Goal: Information Seeking & Learning: Understand process/instructions

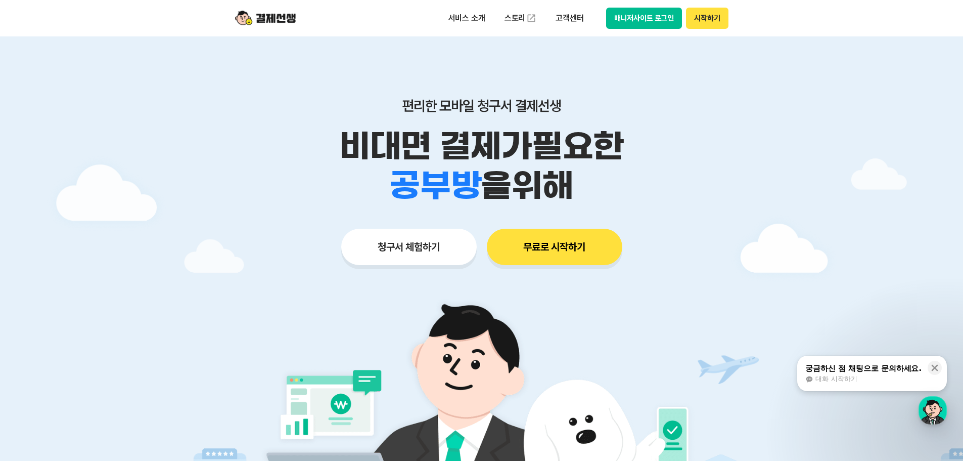
click at [662, 23] on button "매니저사이트 로그인" at bounding box center [644, 18] width 76 height 21
click at [929, 408] on div "button" at bounding box center [933, 410] width 28 height 28
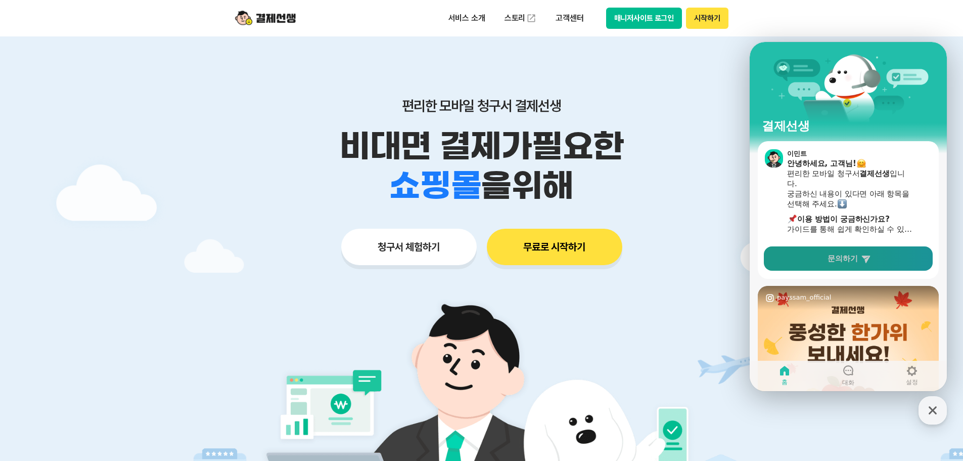
click at [877, 265] on link "문의하기" at bounding box center [848, 258] width 169 height 24
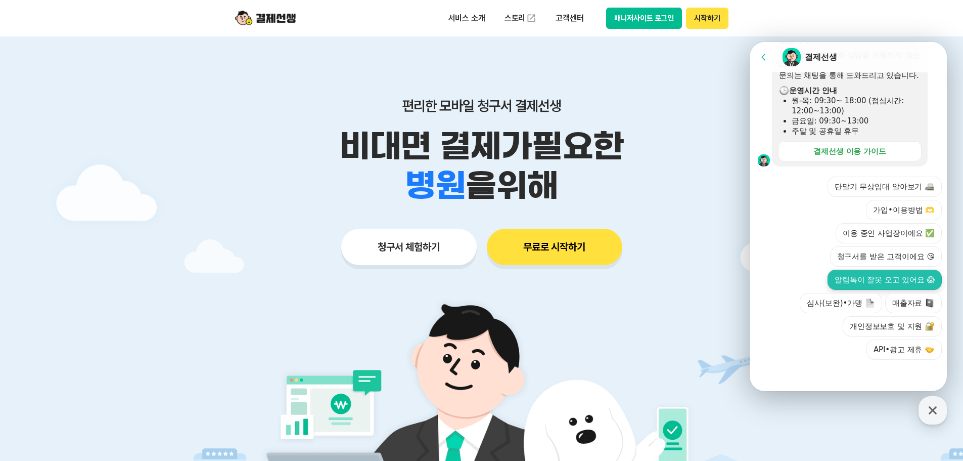
scroll to position [1179, 0]
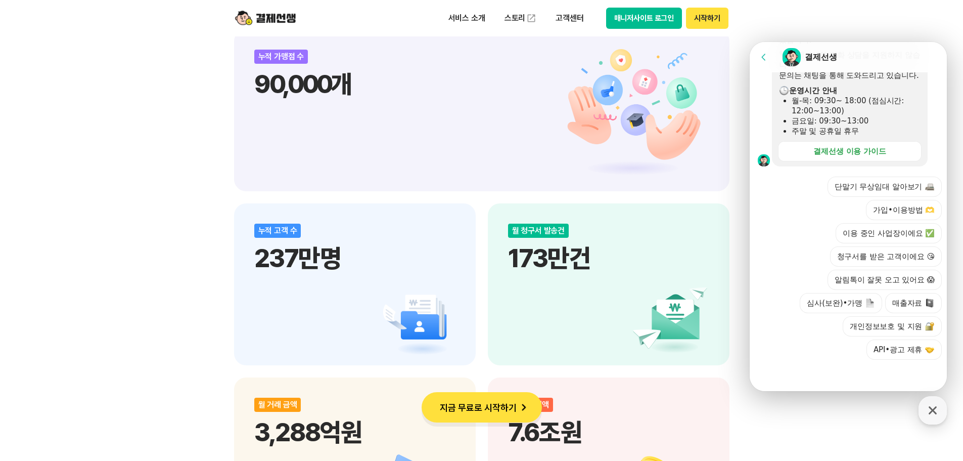
click at [834, 379] on div at bounding box center [850, 372] width 200 height 27
click at [841, 374] on div at bounding box center [850, 372] width 200 height 27
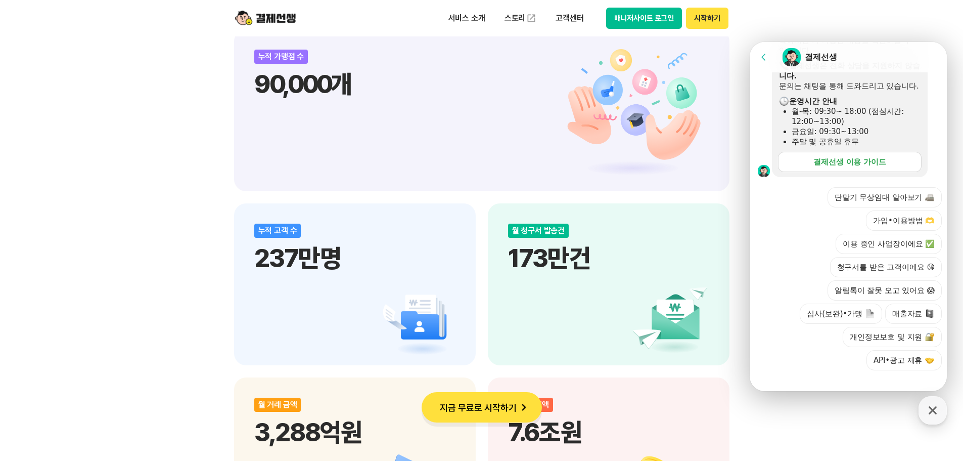
scroll to position [297, 0]
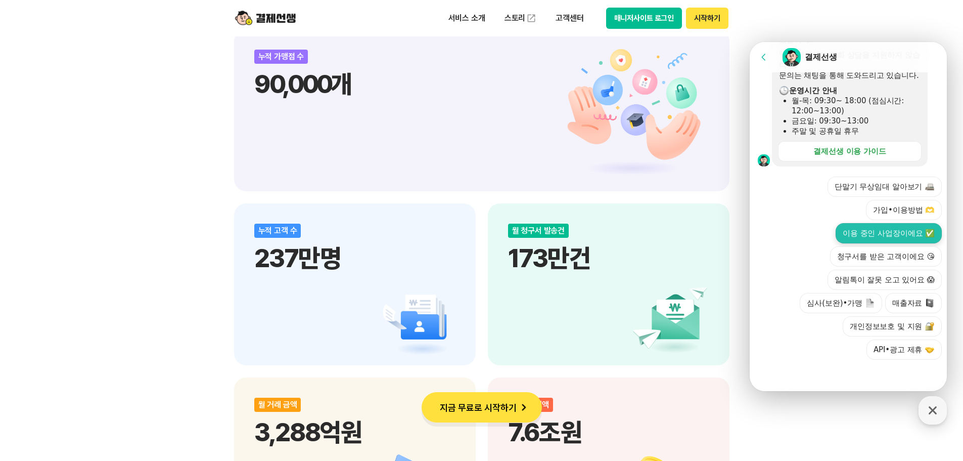
click at [892, 232] on button "이용 중인 사업장이에요 ✅" at bounding box center [889, 233] width 106 height 20
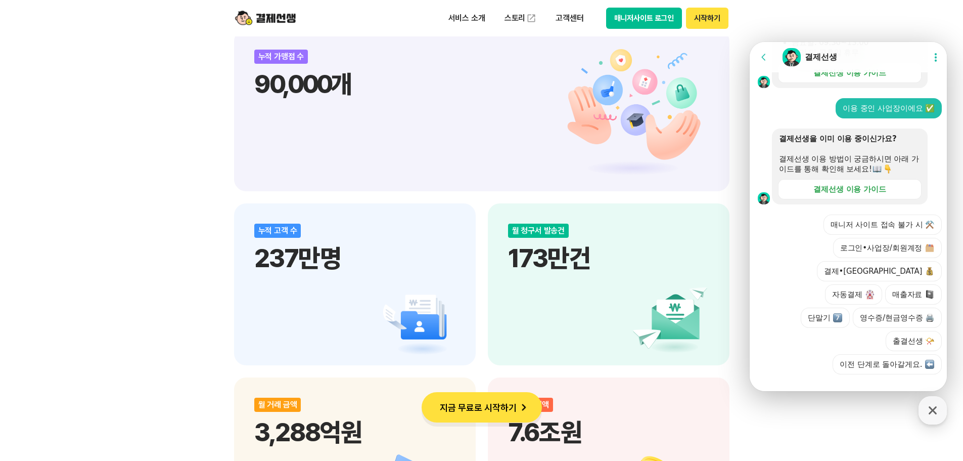
scroll to position [367, 0]
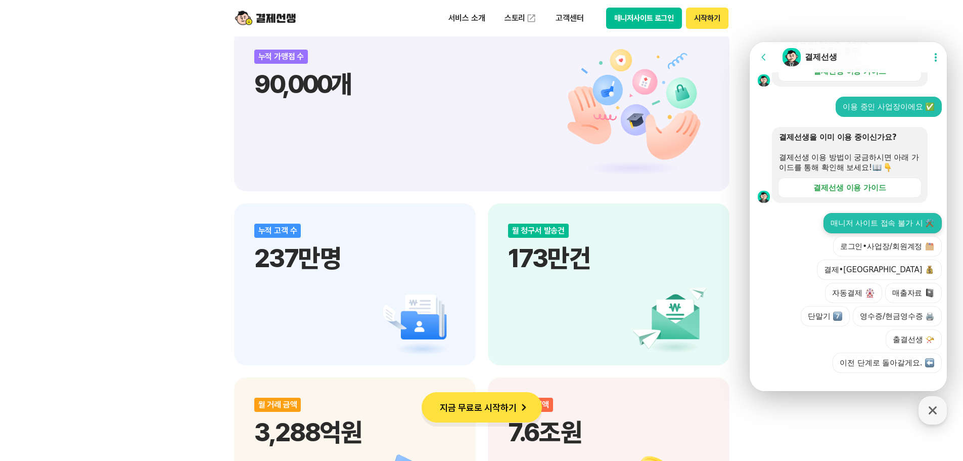
click at [887, 233] on button "매니저 사이트 접속 불가 시 ⚒️" at bounding box center [882, 223] width 118 height 20
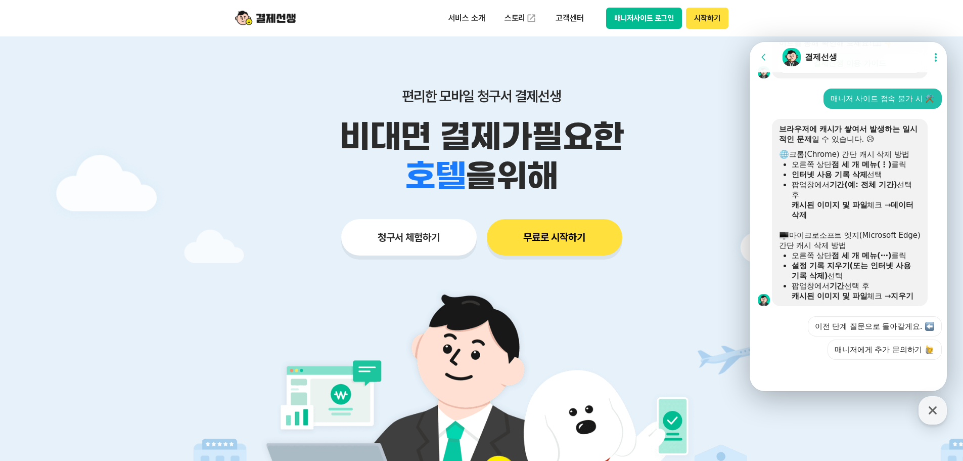
scroll to position [0, 0]
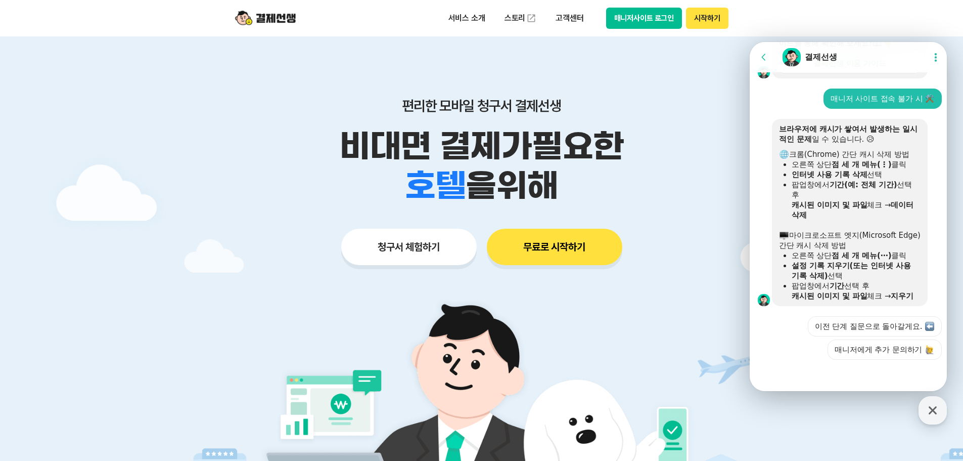
click at [621, 15] on button "매니저사이트 로그인" at bounding box center [644, 18] width 76 height 21
